Goal: Complete application form: Complete application form

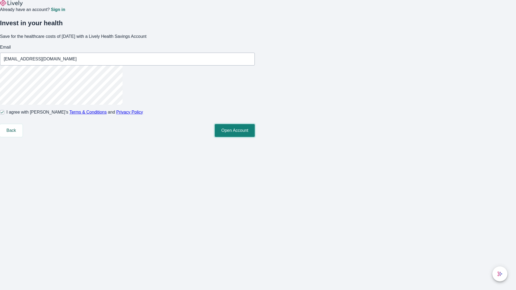
click at [255, 137] on button "Open Account" at bounding box center [235, 130] width 40 height 13
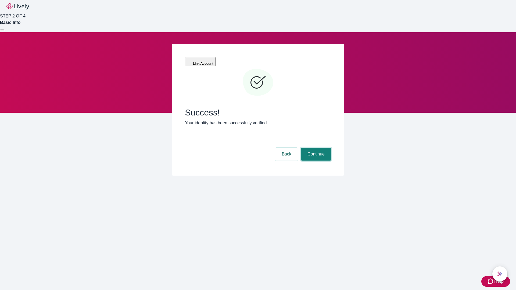
click at [315, 148] on button "Continue" at bounding box center [316, 154] width 30 height 13
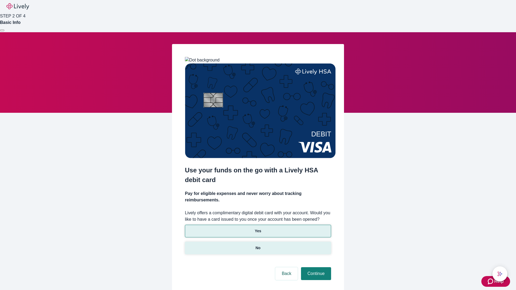
click at [258, 245] on p "No" at bounding box center [257, 248] width 5 height 6
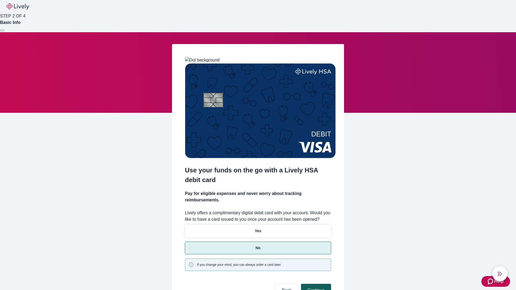
click at [315, 284] on button "Continue" at bounding box center [316, 290] width 30 height 13
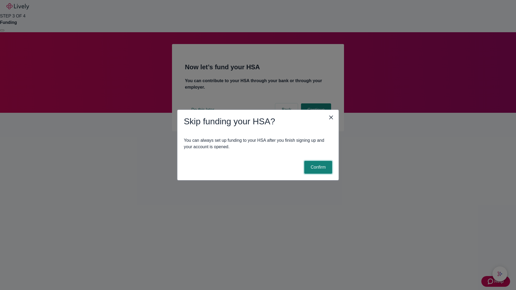
click at [317, 167] on button "Confirm" at bounding box center [318, 167] width 28 height 13
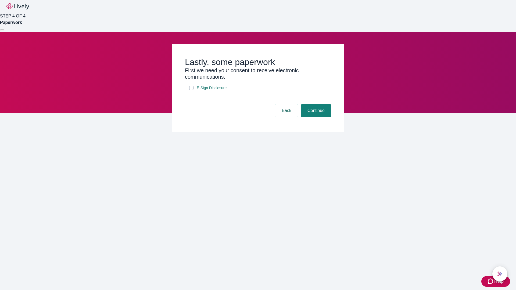
click at [191, 90] on input "E-Sign Disclosure" at bounding box center [191, 88] width 4 height 4
checkbox input "true"
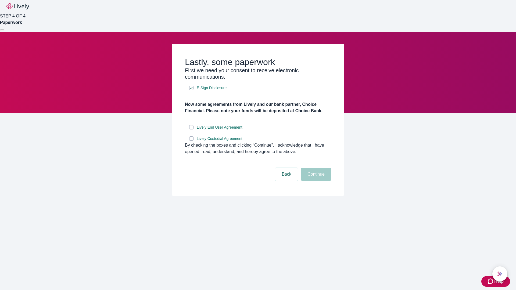
click at [191, 129] on input "Lively End User Agreement" at bounding box center [191, 127] width 4 height 4
checkbox input "true"
click at [191, 141] on input "Lively Custodial Agreement" at bounding box center [191, 138] width 4 height 4
checkbox input "true"
click at [315, 181] on button "Continue" at bounding box center [316, 174] width 30 height 13
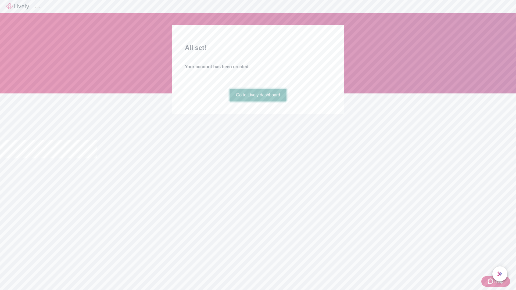
click at [258, 102] on link "Go to Lively dashboard" at bounding box center [257, 95] width 57 height 13
